Goal: Register for event/course

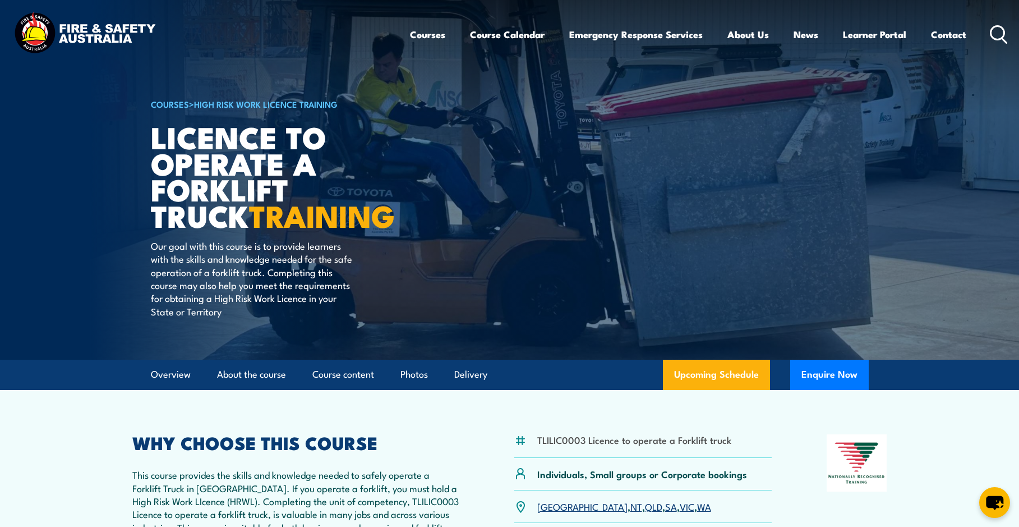
click at [680, 506] on link "VIC" at bounding box center [687, 505] width 15 height 13
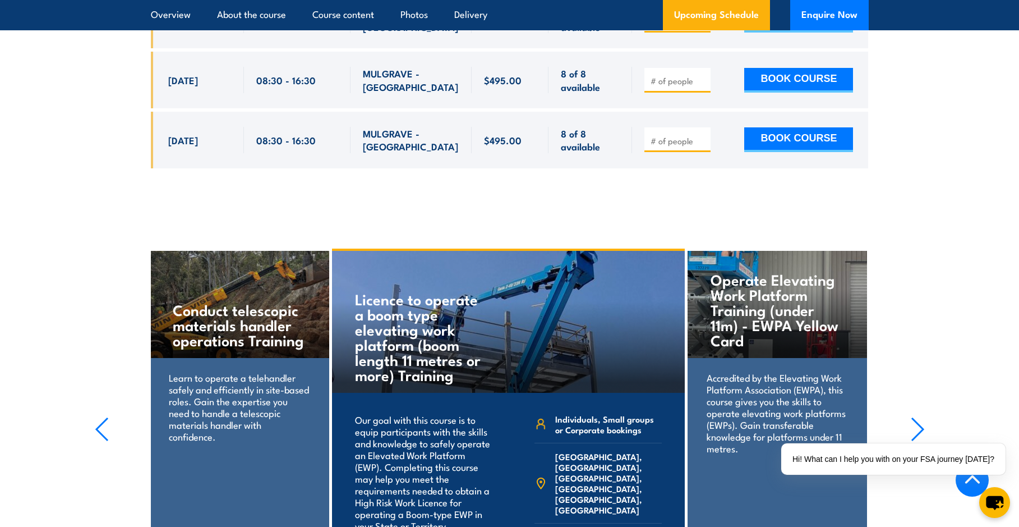
scroll to position [2102, 0]
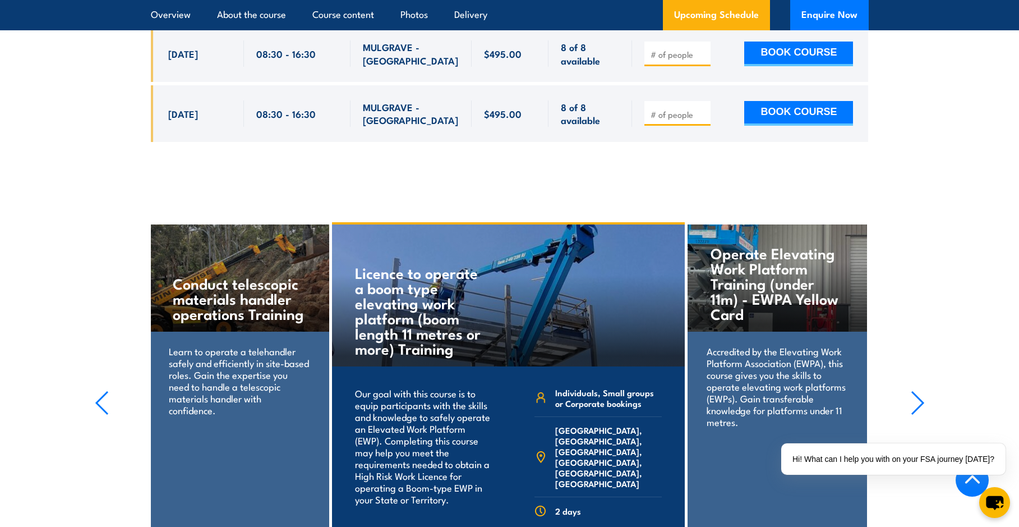
click at [100, 392] on icon "button" at bounding box center [101, 403] width 11 height 22
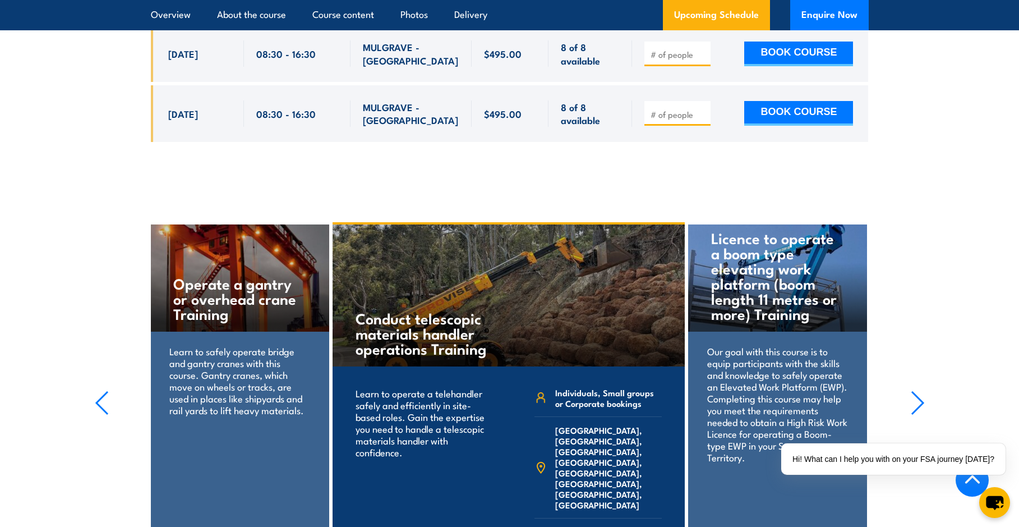
click at [91, 392] on section "Operate Elevating Work Platform Training (under 11m) - EWPA Yellow Card Accredi…" at bounding box center [509, 398] width 1019 height 352
click at [98, 392] on icon "button" at bounding box center [101, 403] width 11 height 22
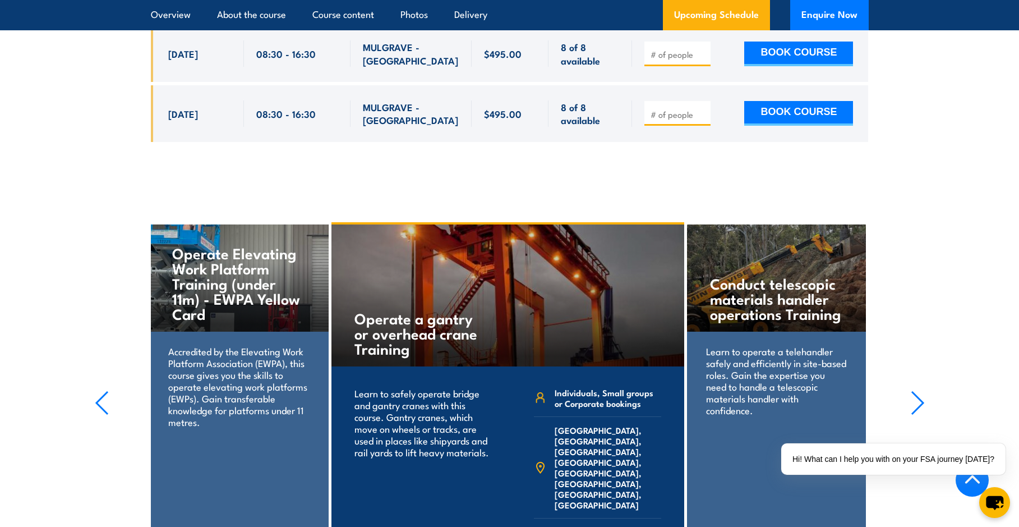
click at [98, 392] on icon "button" at bounding box center [101, 403] width 11 height 22
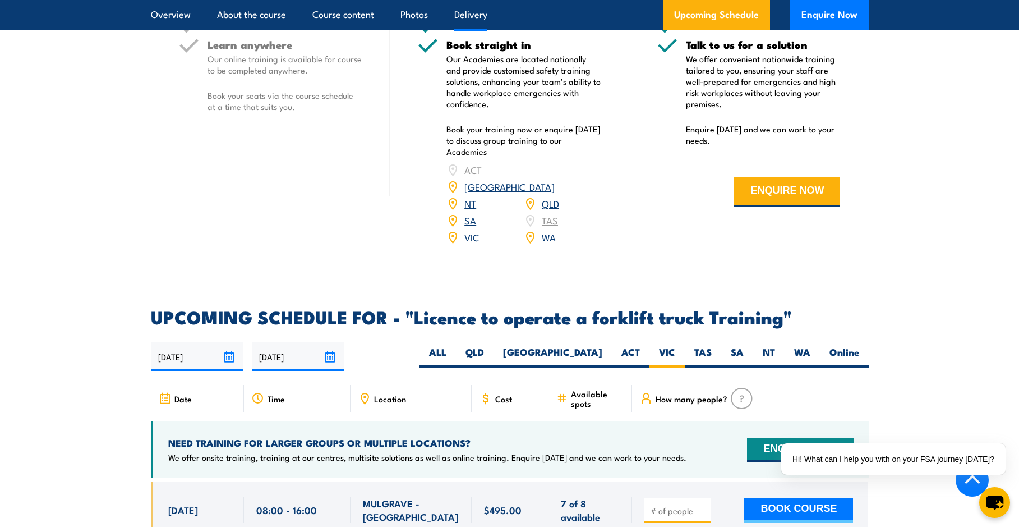
scroll to position [1653, 0]
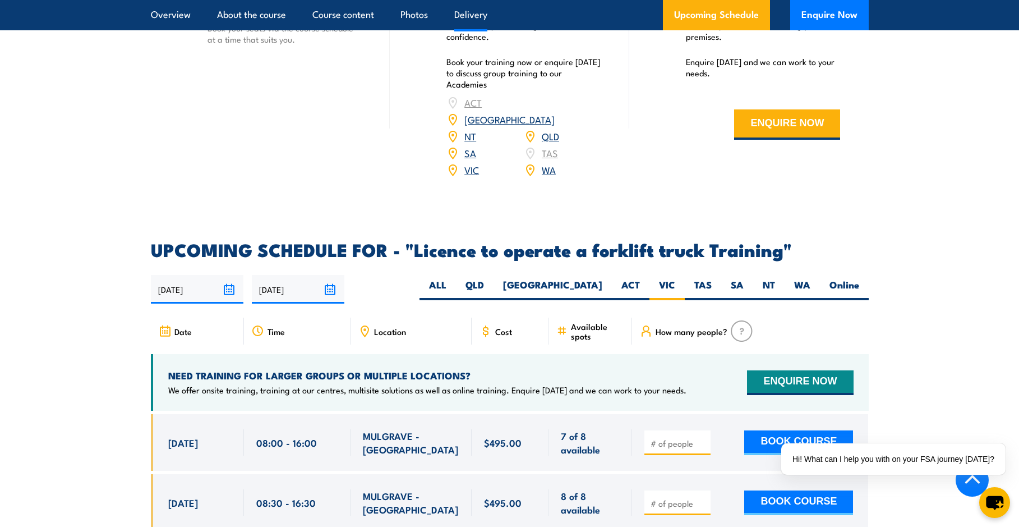
click at [401, 326] on span "Location" at bounding box center [390, 331] width 32 height 10
click at [388, 326] on span "Location" at bounding box center [390, 331] width 32 height 10
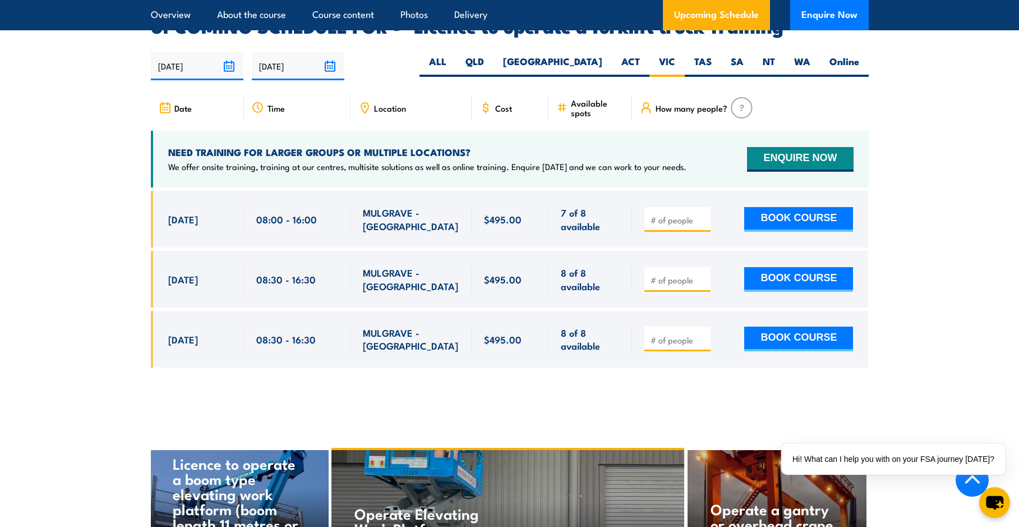
scroll to position [1877, 0]
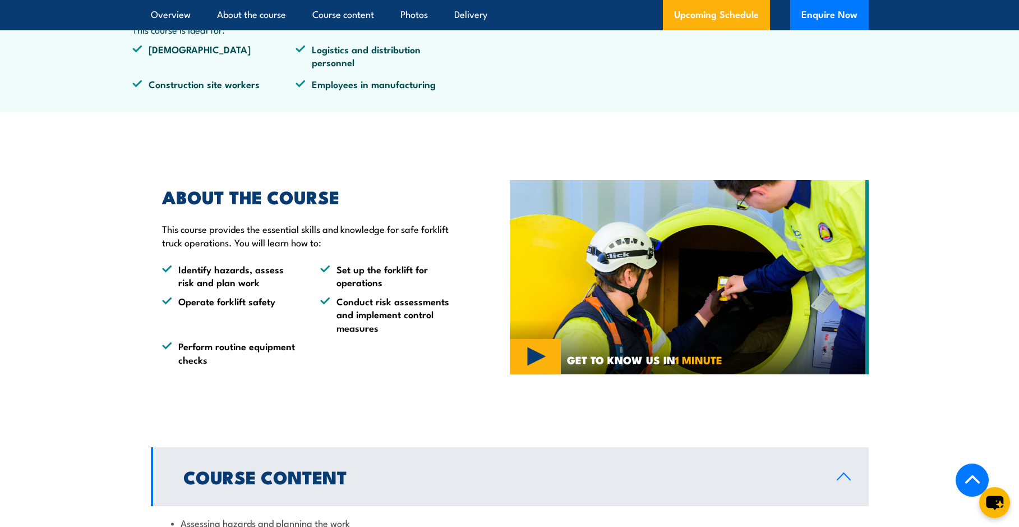
scroll to position [280, 0]
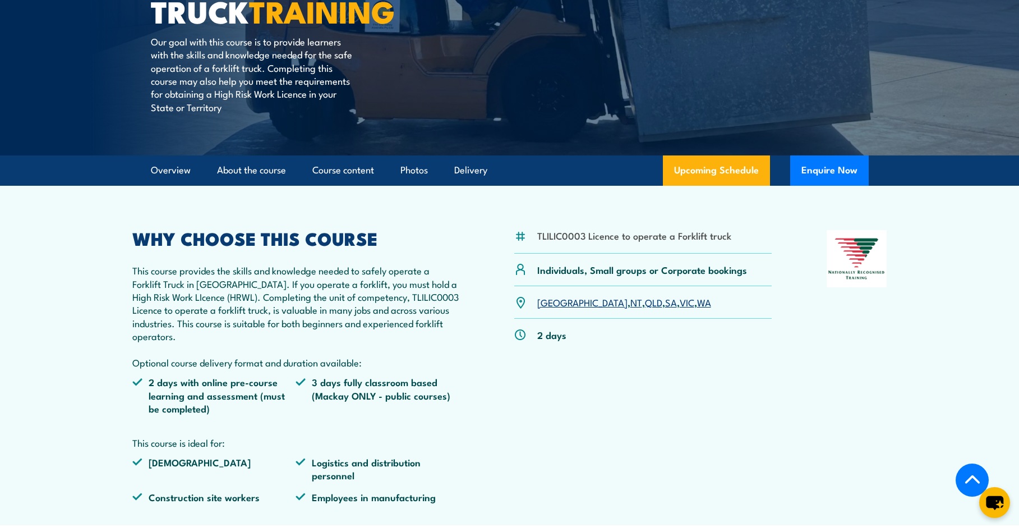
scroll to position [224, 0]
